Goal: Navigation & Orientation: Understand site structure

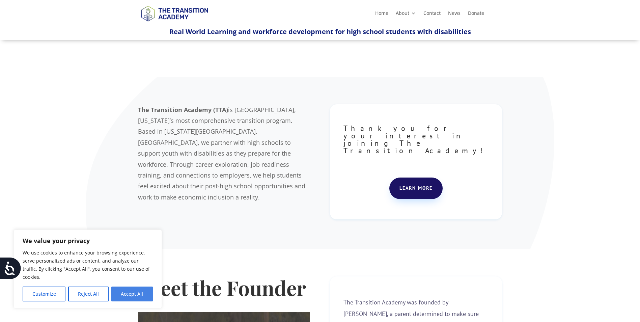
click at [140, 296] on button "Accept All" at bounding box center [132, 294] width 42 height 15
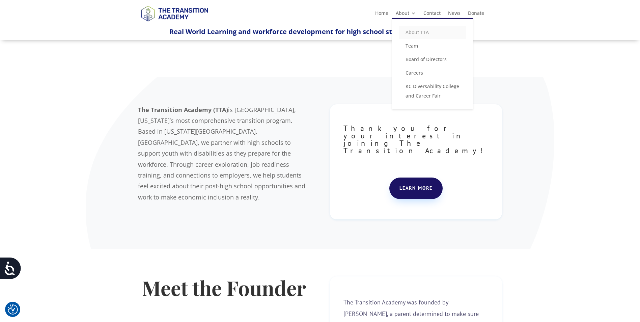
click at [413, 32] on link "About TTA" at bounding box center [433, 33] width 68 height 14
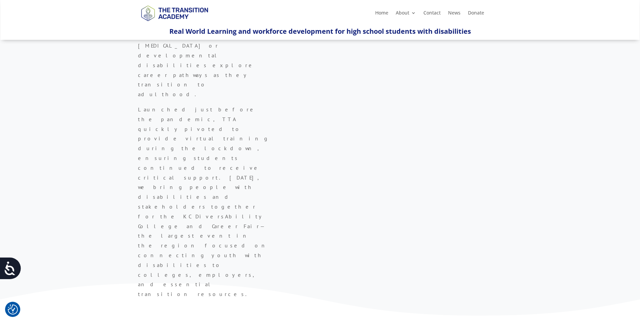
scroll to position [304, 0]
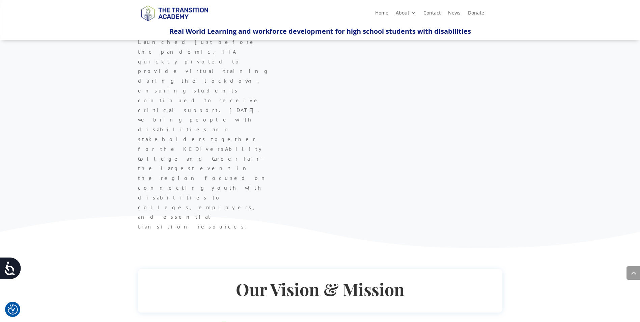
drag, startPoint x: 327, startPoint y: 306, endPoint x: 429, endPoint y: 234, distance: 124.4
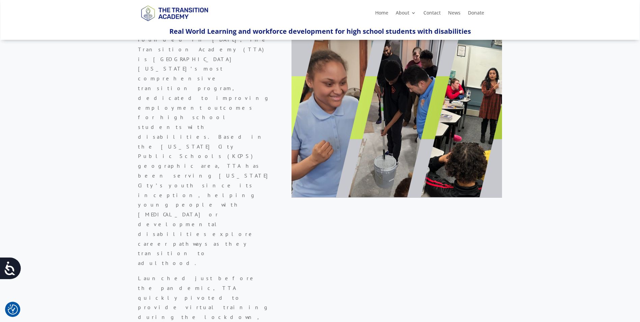
scroll to position [0, 0]
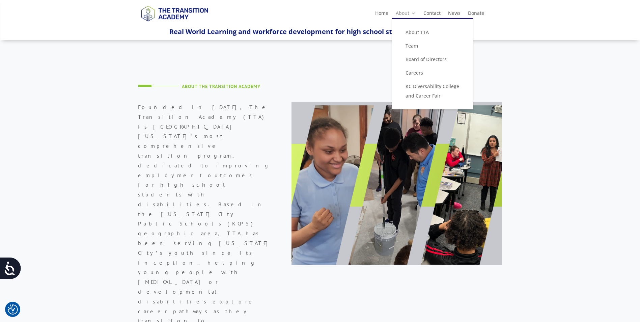
click at [411, 15] on link "About" at bounding box center [406, 14] width 20 height 7
click at [422, 90] on link "KC DiversAbility College and Career Fair" at bounding box center [433, 91] width 68 height 23
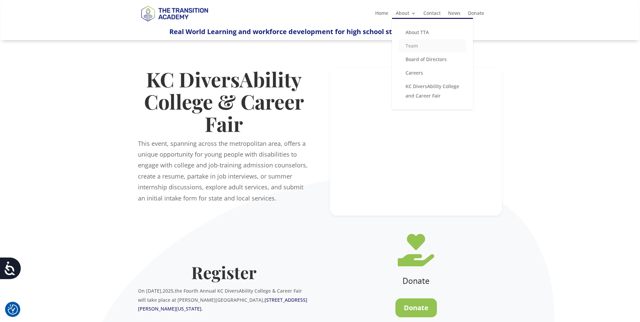
click at [424, 46] on link "Team" at bounding box center [433, 46] width 68 height 14
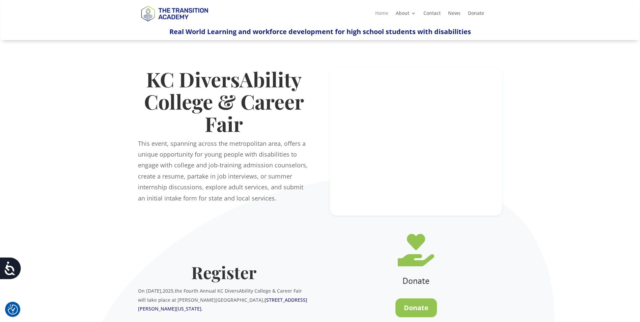
click at [381, 12] on link "Home" at bounding box center [381, 14] width 13 height 7
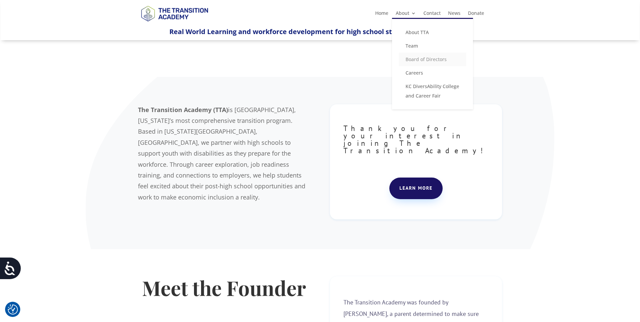
click at [413, 56] on link "Board of Directors" at bounding box center [433, 60] width 68 height 14
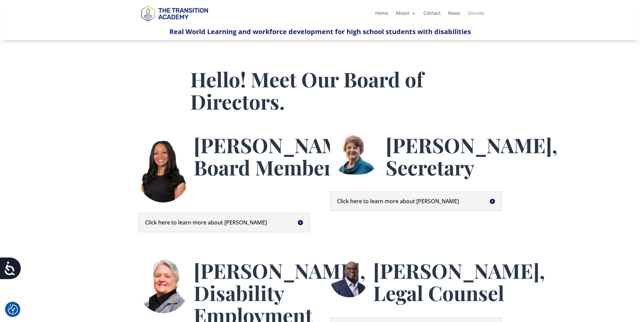
click at [479, 12] on link "Donate" at bounding box center [476, 14] width 16 height 7
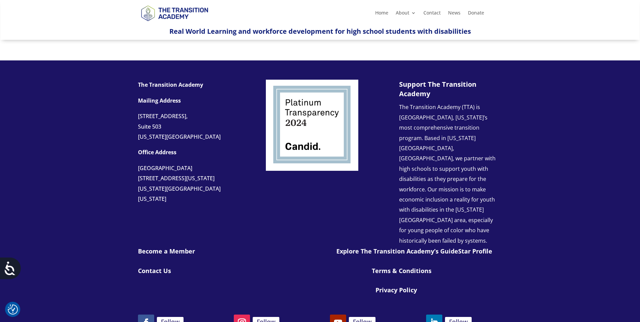
scroll to position [255, 0]
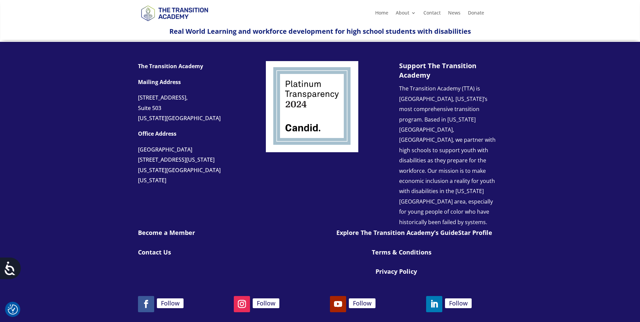
click at [348, 229] on link "Explore The Transition Academy’s GuideStar Profile" at bounding box center [415, 233] width 156 height 8
